Goal: Book appointment/travel/reservation

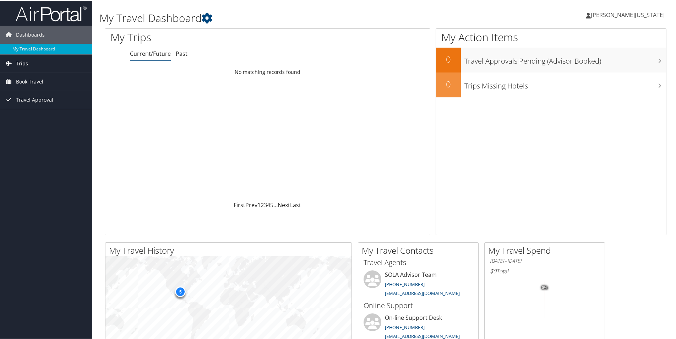
click at [33, 63] on link "Trips" at bounding box center [46, 63] width 92 height 18
click at [45, 80] on link "Current/Future Trips" at bounding box center [46, 77] width 92 height 11
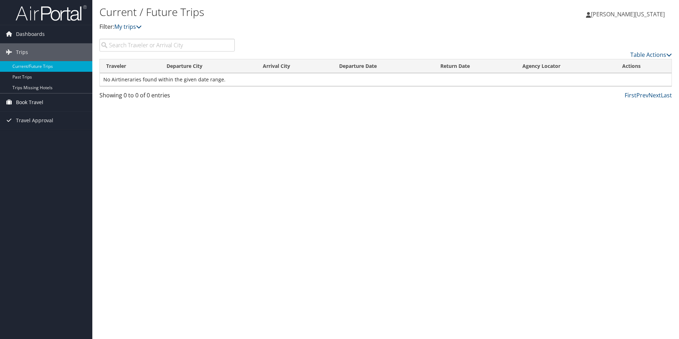
click at [44, 102] on link "Book Travel" at bounding box center [46, 102] width 92 height 18
click at [49, 129] on link "Book/Manage Online Trips" at bounding box center [46, 127] width 92 height 11
